Goal: Information Seeking & Learning: Learn about a topic

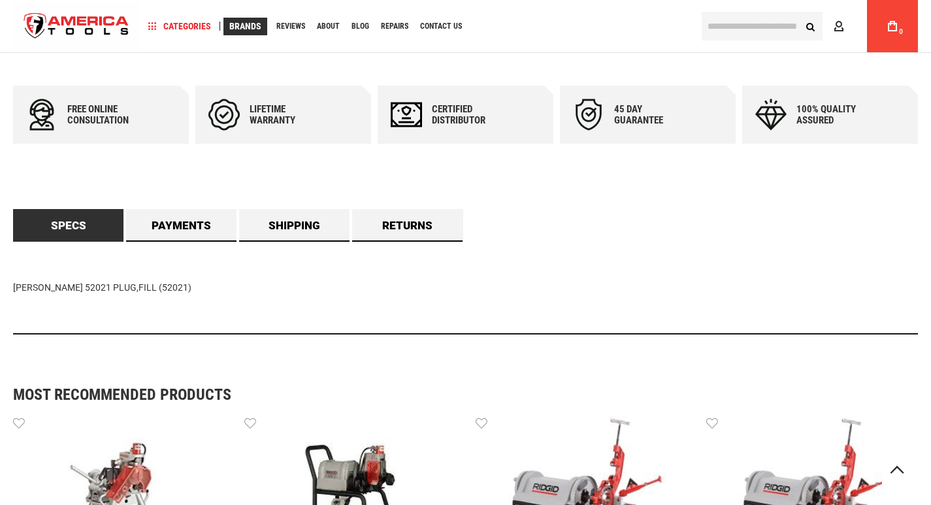
scroll to position [397, 0]
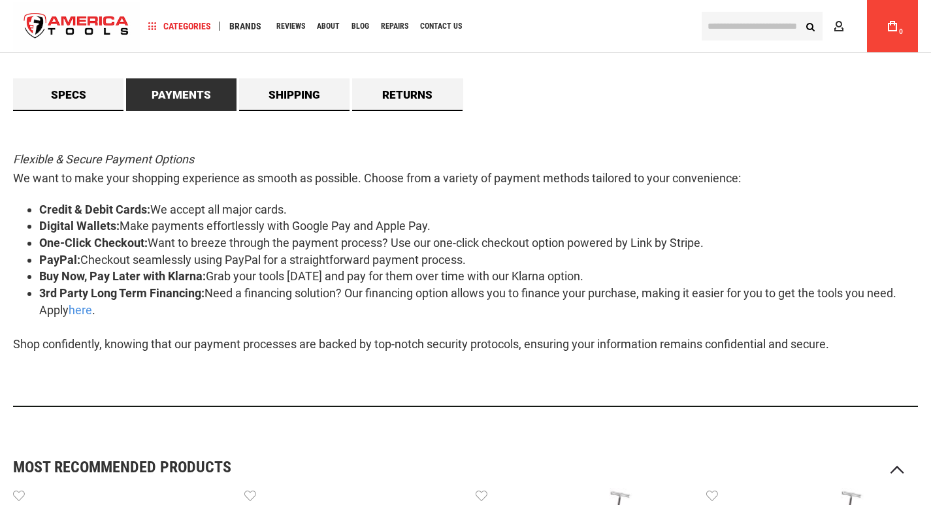
scroll to position [653, 0]
